Goal: Information Seeking & Learning: Learn about a topic

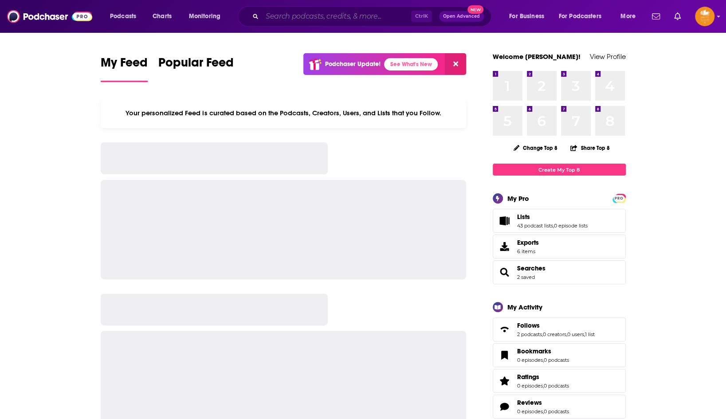
click at [360, 15] on input "Search podcasts, credits, & more..." at bounding box center [336, 16] width 149 height 14
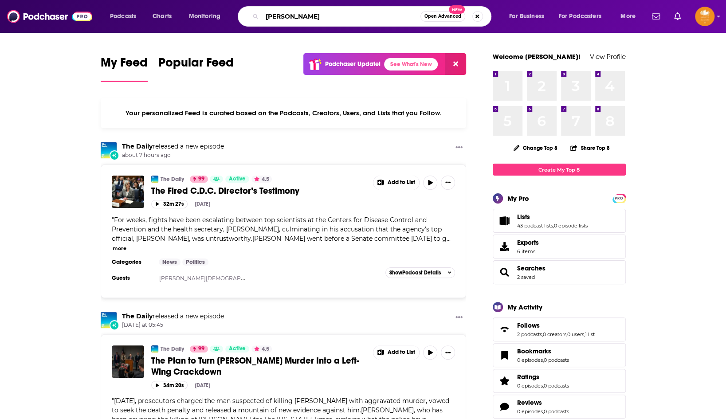
type input "[PERSON_NAME]"
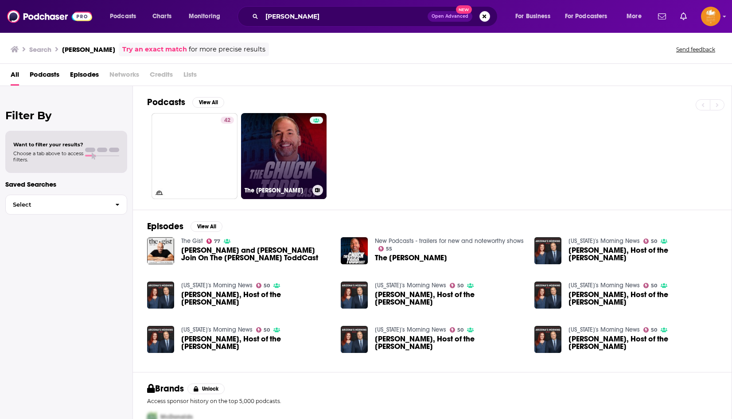
click at [279, 150] on link "The [PERSON_NAME]" at bounding box center [284, 156] width 86 height 86
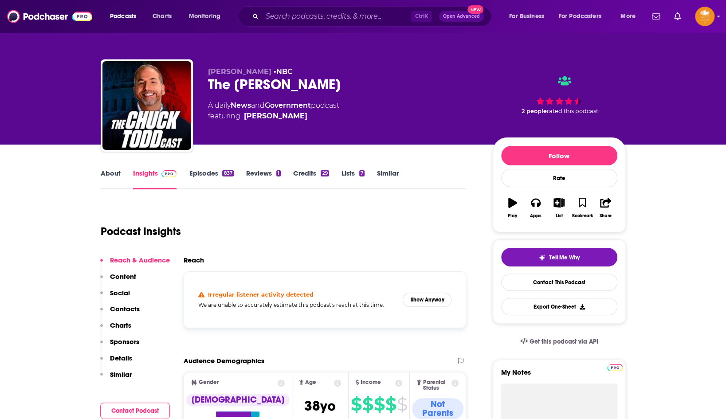
click at [113, 172] on link "About" at bounding box center [111, 179] width 20 height 20
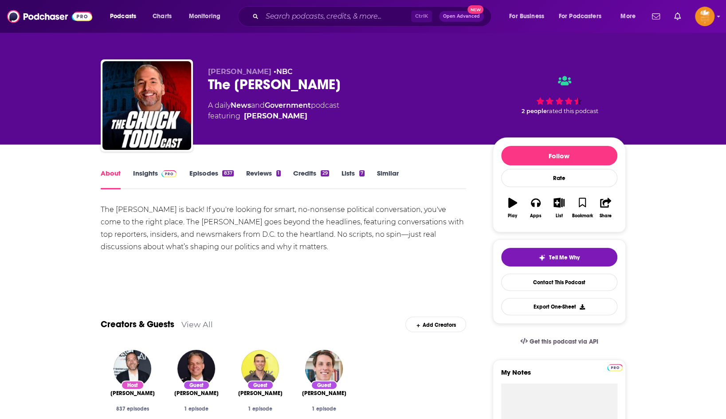
scroll to position [44, 0]
